Goal: Check status: Check status

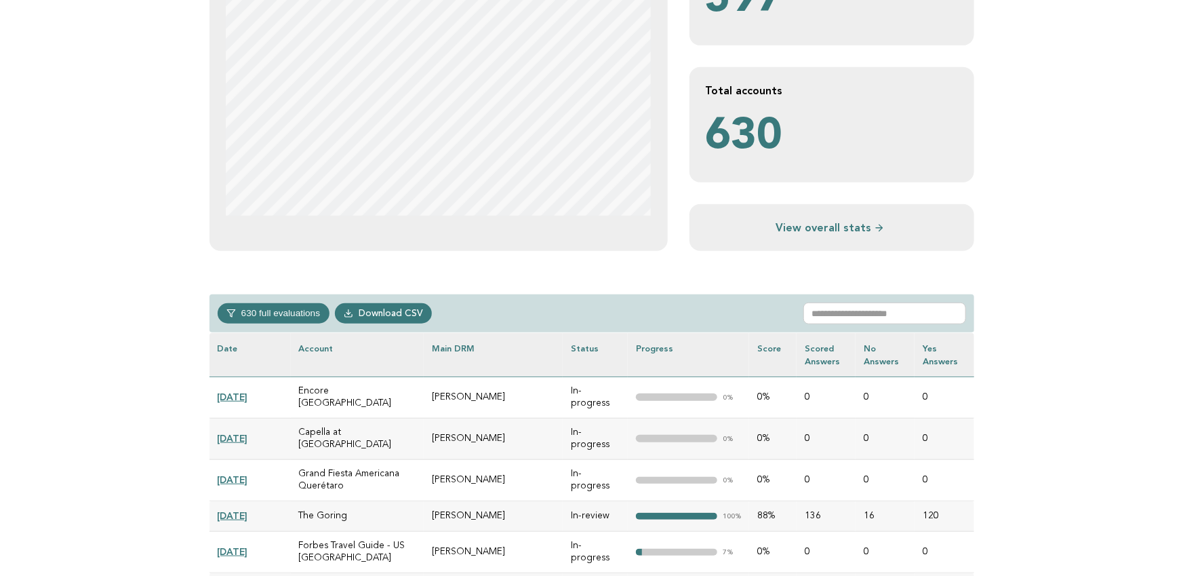
scroll to position [362, 0]
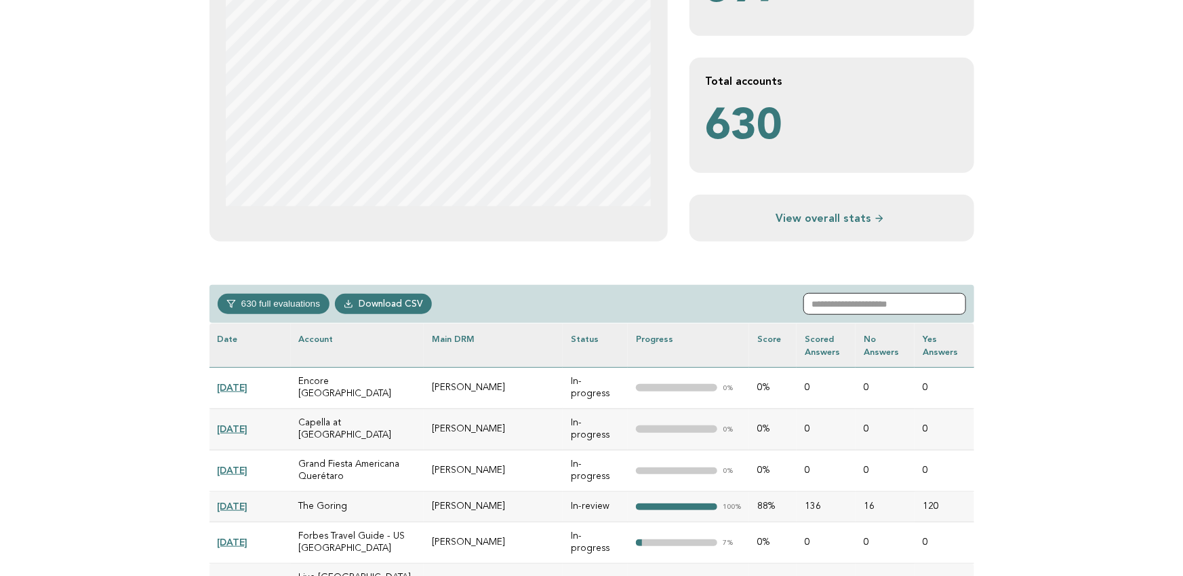
click at [872, 299] on input "text" at bounding box center [884, 304] width 163 height 22
paste input "**********"
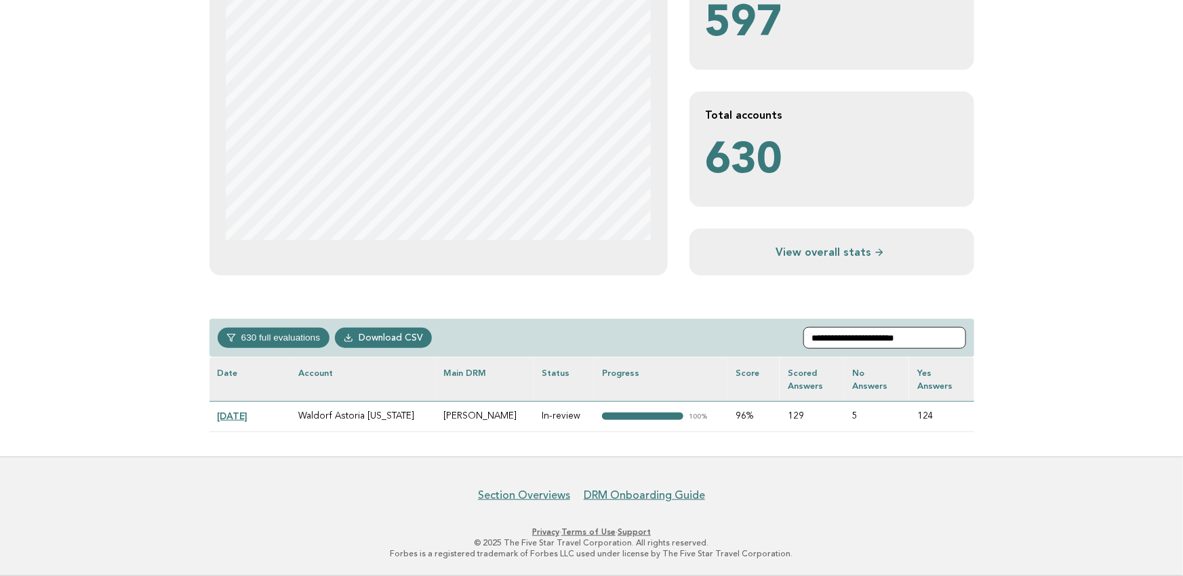
scroll to position [328, 0]
type input "**********"
click at [248, 417] on link "[DATE]" at bounding box center [233, 415] width 31 height 11
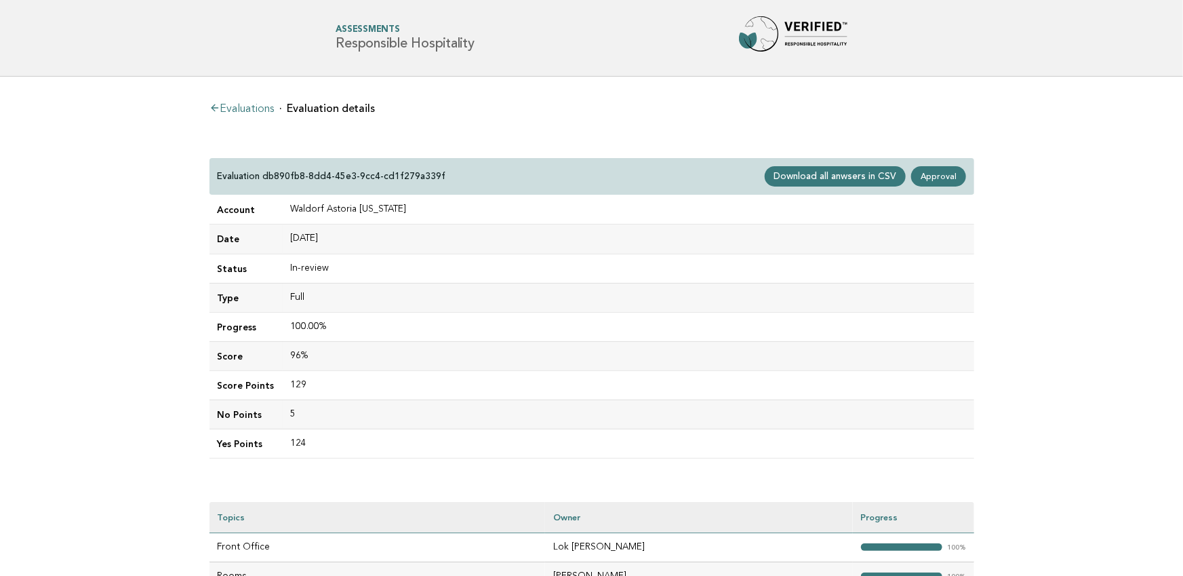
click at [325, 173] on p "Evaluation db890fb8-8dd4-45e3-9cc4-cd1f279a339f" at bounding box center [332, 176] width 228 height 12
click at [473, 177] on div "Evaluation db890fb8-8dd4-45e3-9cc4-cd1f279a339f Download all anwsers in CSV App…" at bounding box center [591, 176] width 765 height 37
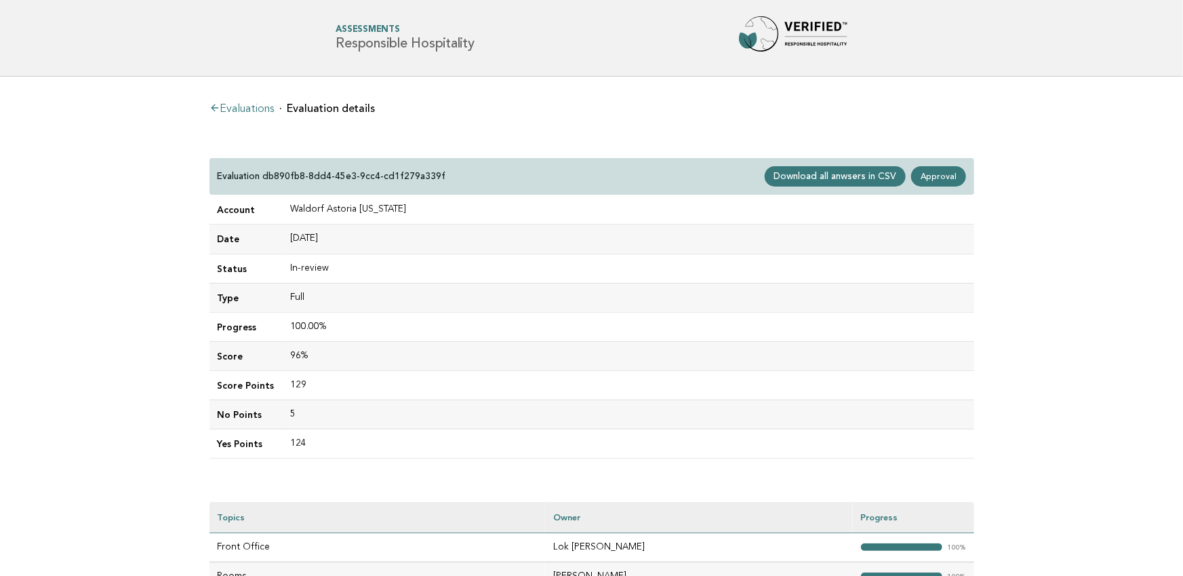
click at [459, 169] on div "Evaluation db890fb8-8dd4-45e3-9cc4-cd1f279a339f Download all anwsers in CSV App…" at bounding box center [591, 176] width 765 height 37
drag, startPoint x: 264, startPoint y: 176, endPoint x: 458, endPoint y: 175, distance: 193.9
click at [458, 175] on div "Evaluation db890fb8-8dd4-45e3-9cc4-cd1f279a339f Download all anwsers in CSV App…" at bounding box center [591, 176] width 765 height 37
copy p "db890fb8-8dd4-45e3-9cc4-cd1f279a339f"
